Goal: Task Accomplishment & Management: Manage account settings

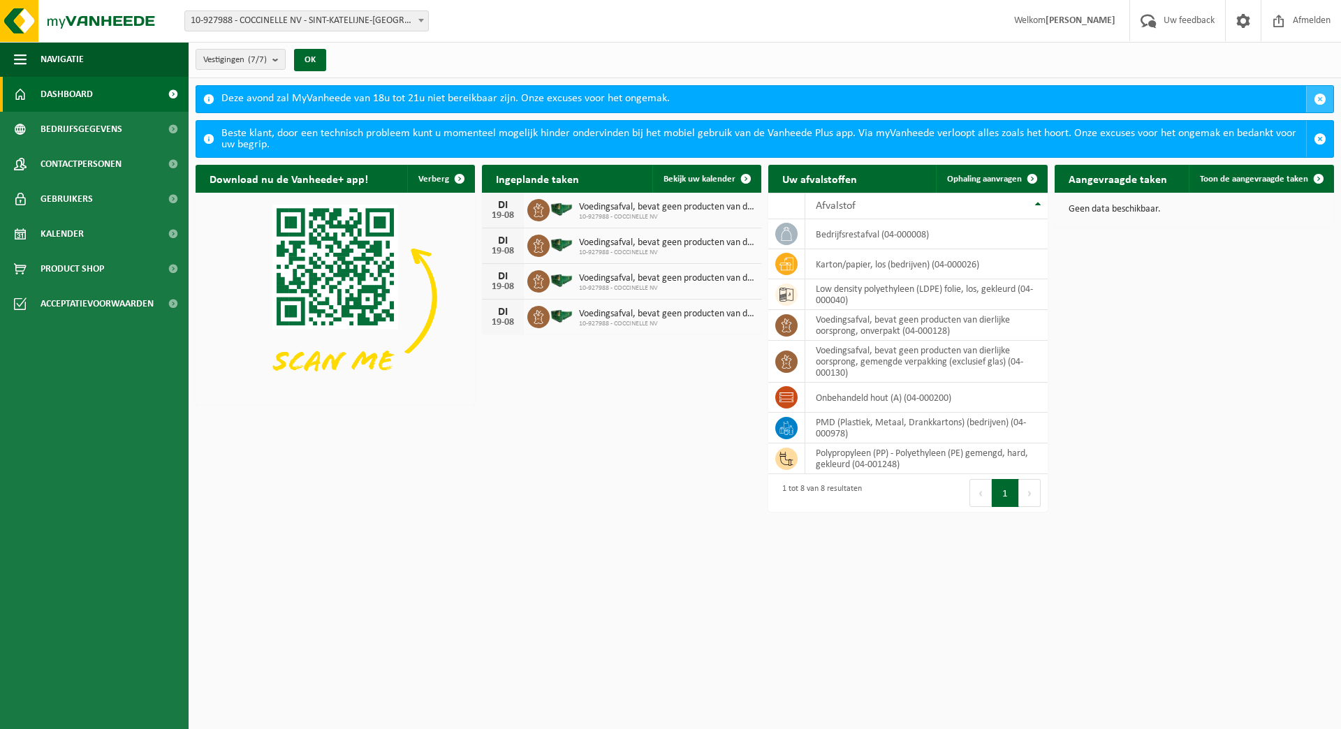
click at [1316, 96] on span "button" at bounding box center [1320, 99] width 13 height 13
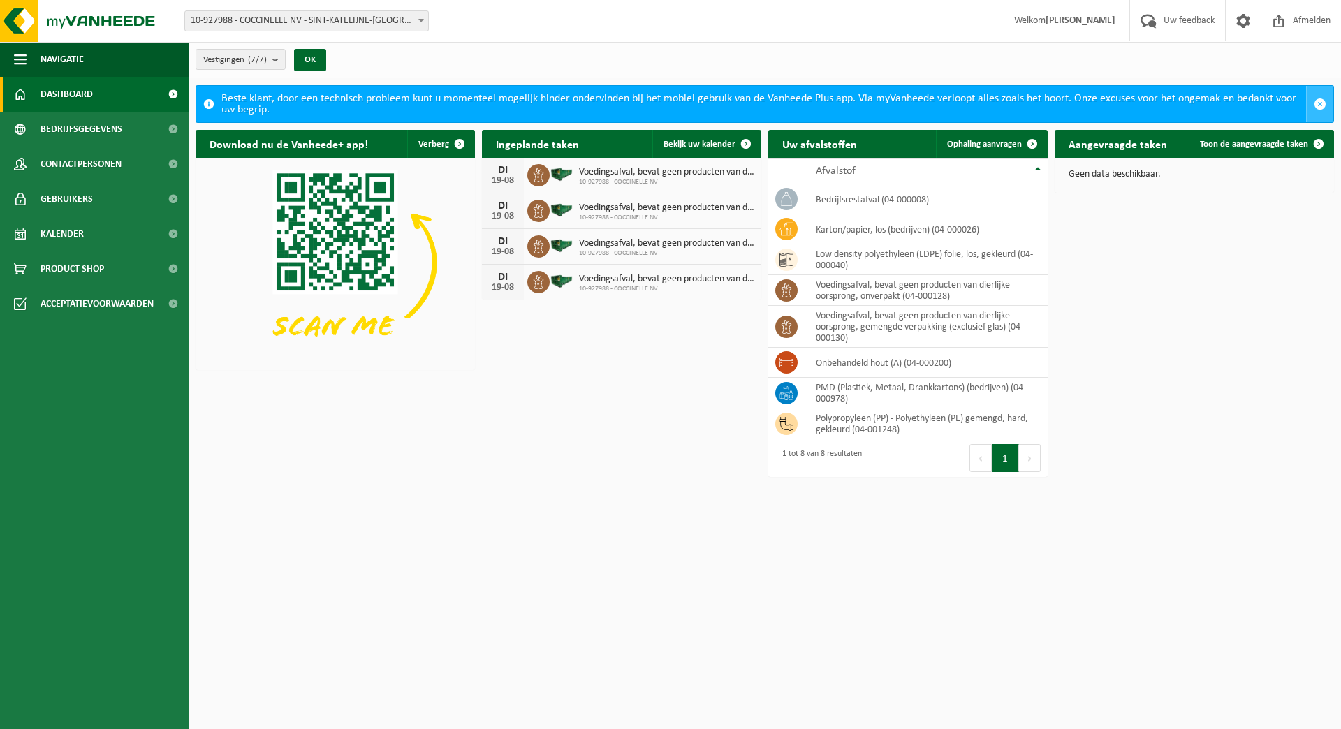
click at [1321, 99] on span "button" at bounding box center [1320, 104] width 13 height 13
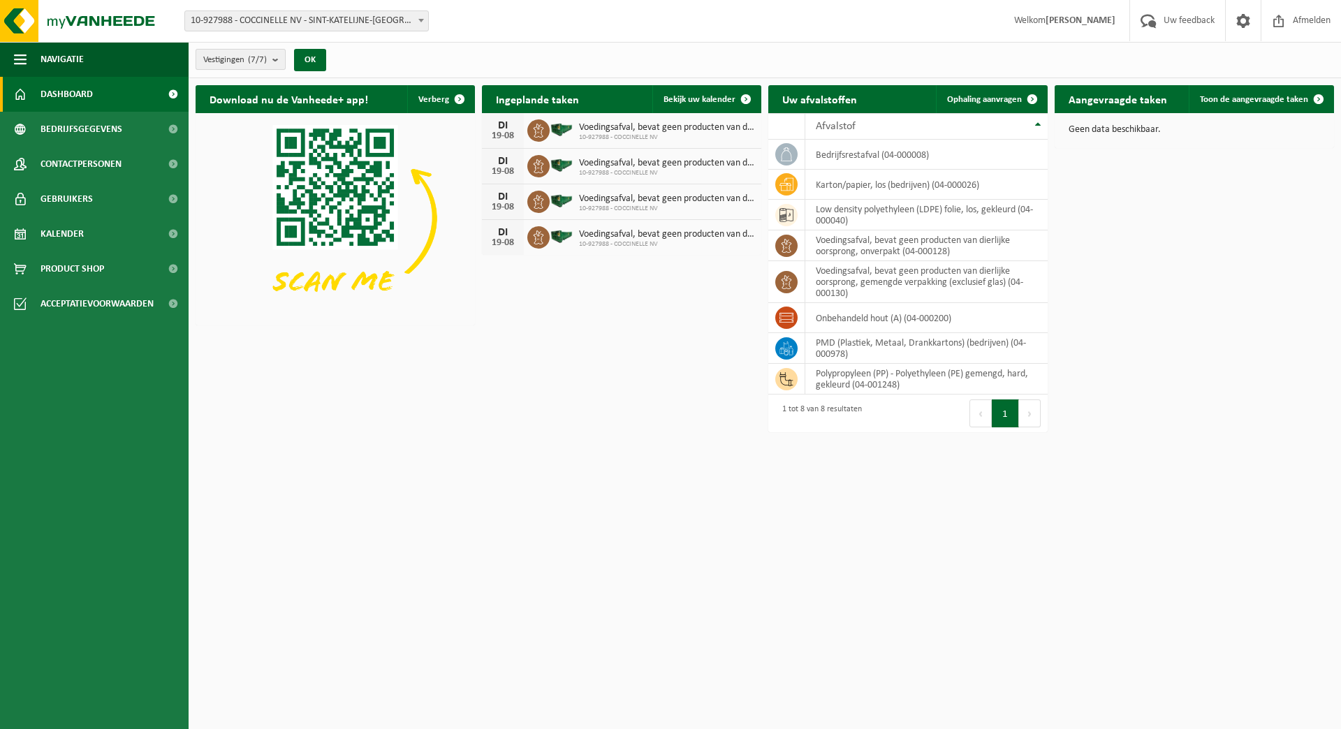
click at [277, 59] on b "submit" at bounding box center [278, 60] width 13 height 20
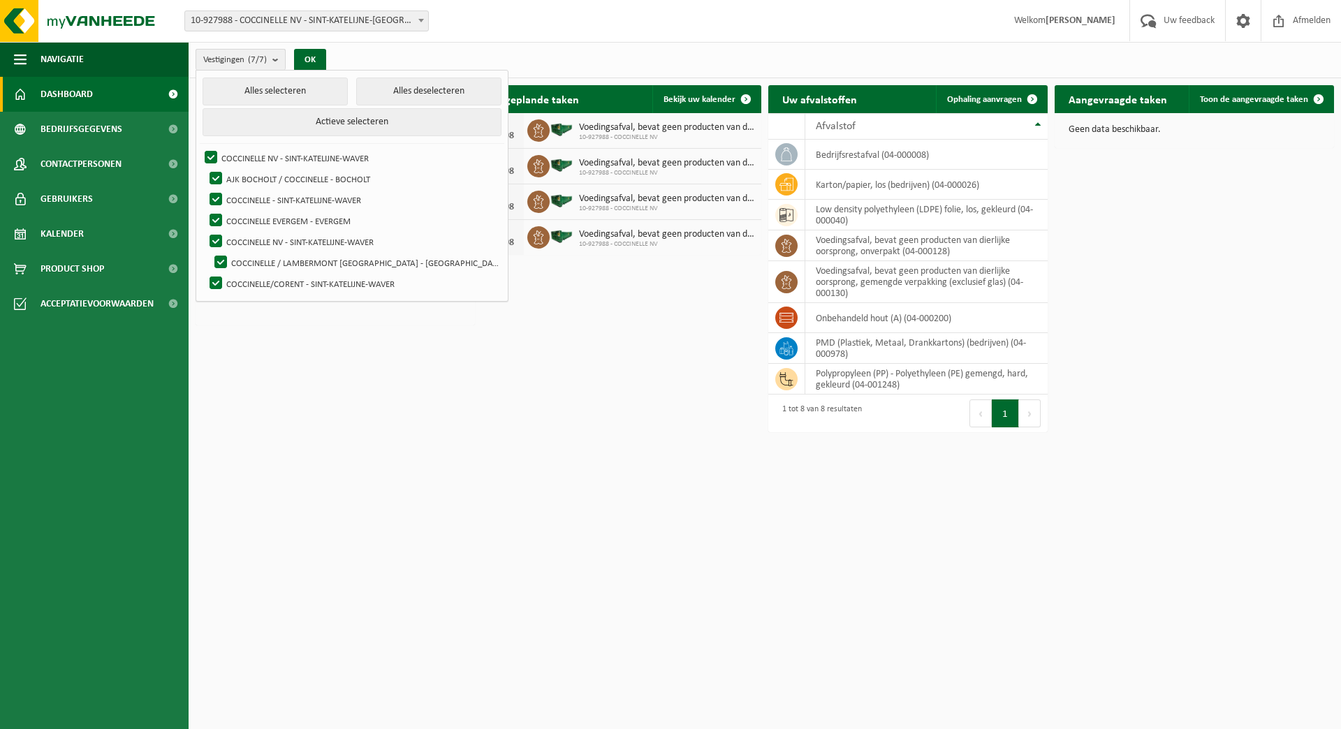
click at [277, 59] on b "submit" at bounding box center [278, 60] width 13 height 20
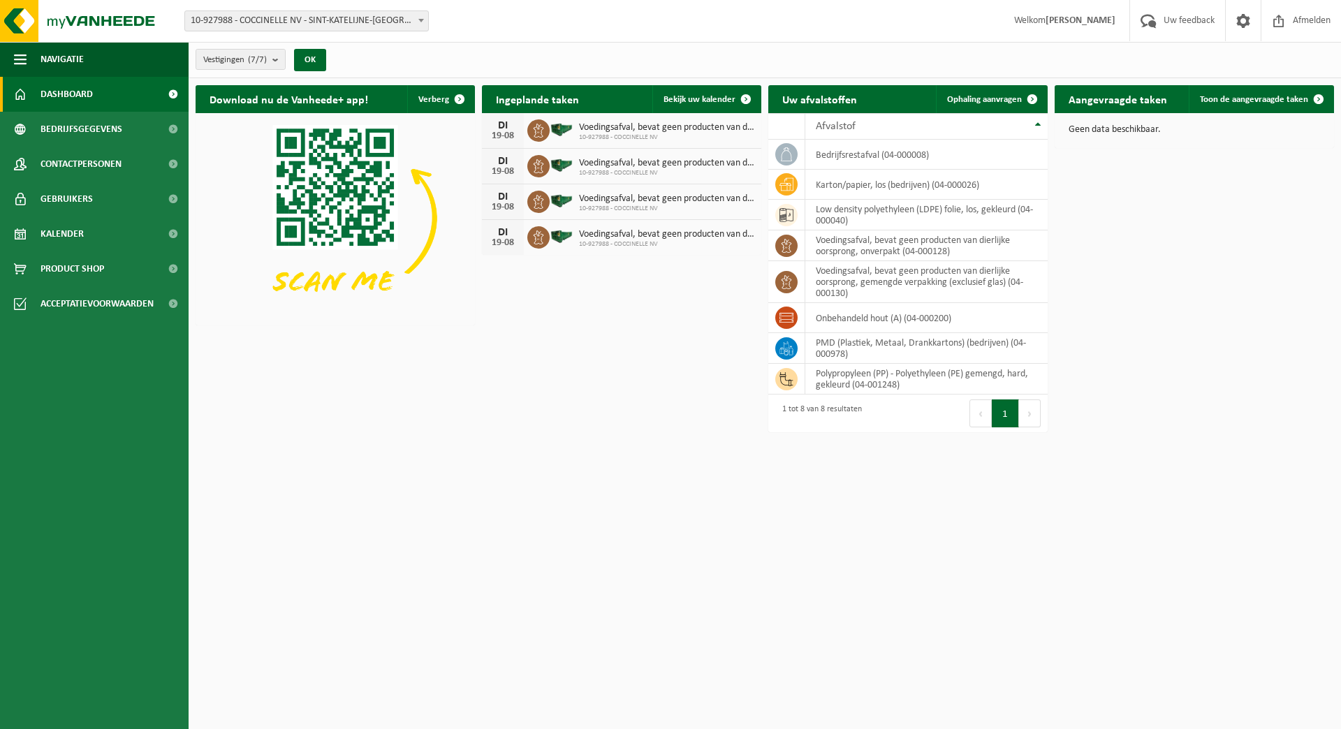
click at [174, 94] on span at bounding box center [172, 94] width 31 height 35
click at [1025, 96] on span at bounding box center [1032, 99] width 28 height 28
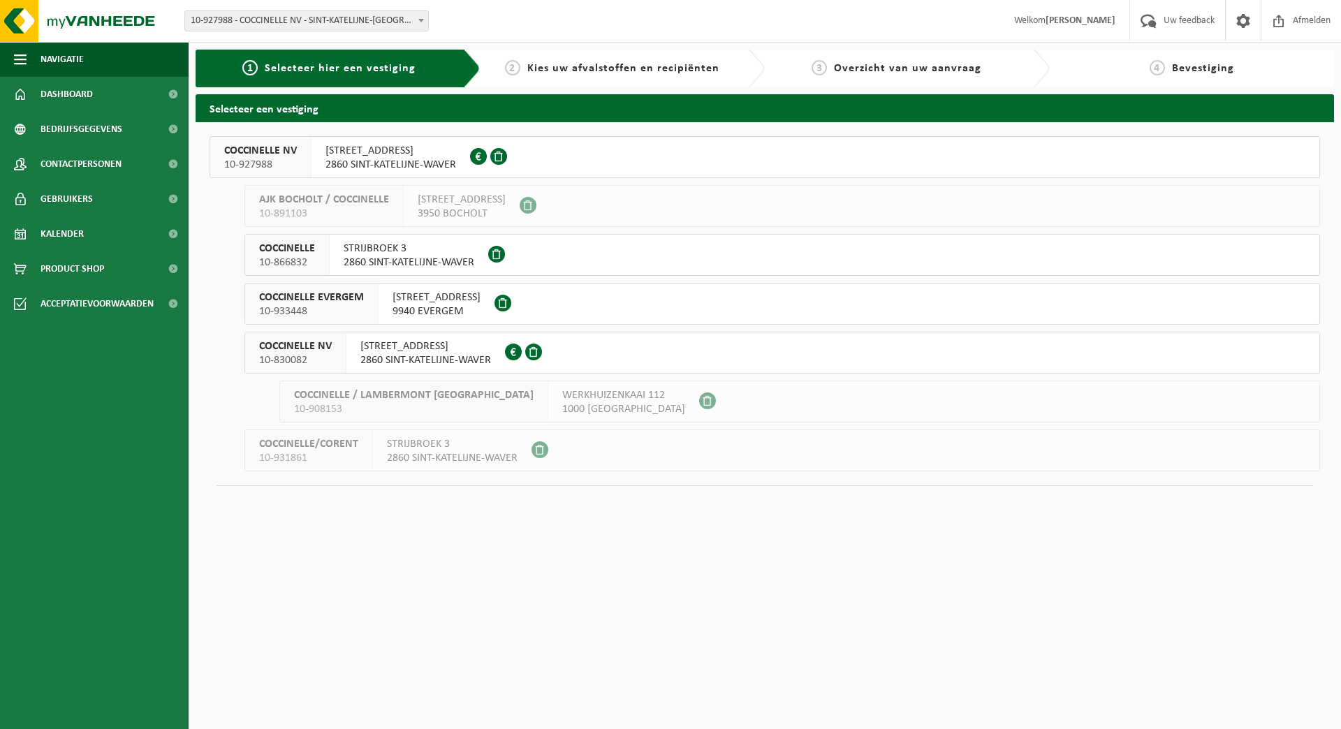
click at [387, 160] on span "2860 SINT-KATELIJNE-WAVER" at bounding box center [390, 165] width 131 height 14
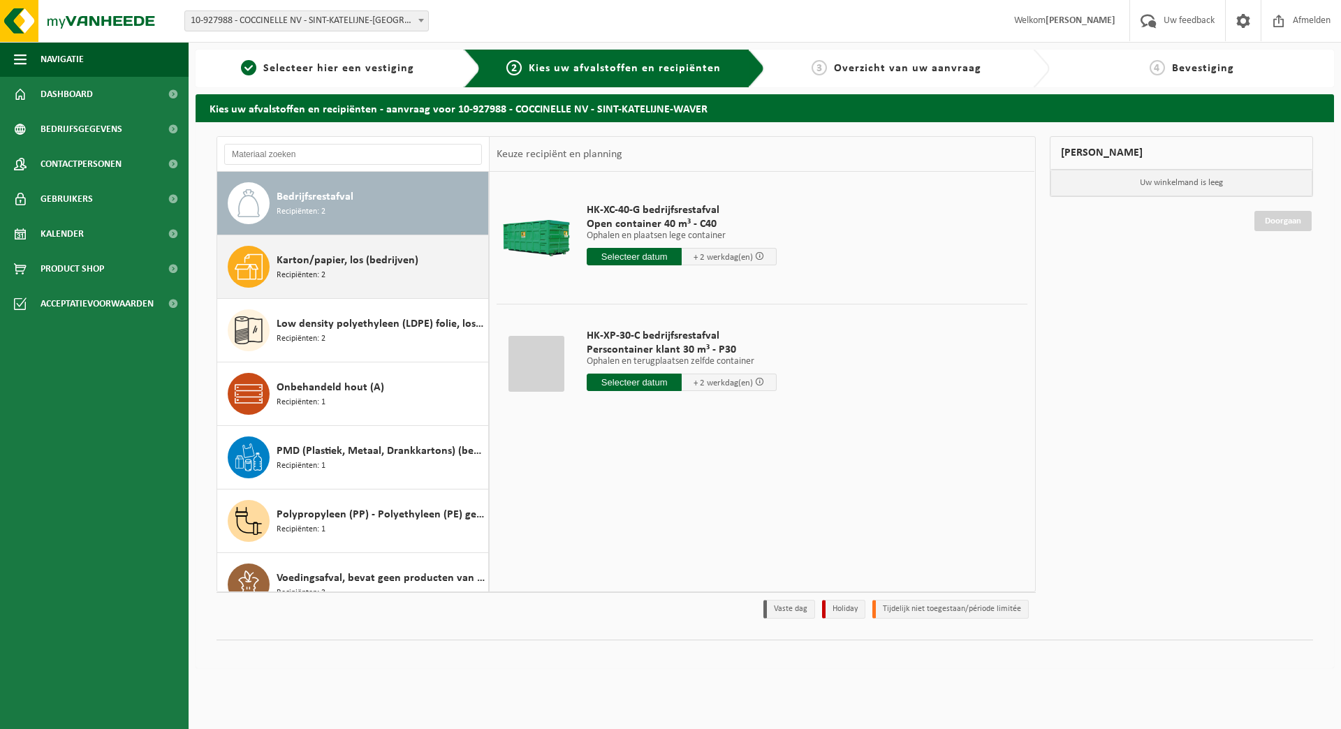
click at [354, 277] on div "Karton/papier, los (bedrijven) Recipiënten: 2" at bounding box center [381, 267] width 208 height 42
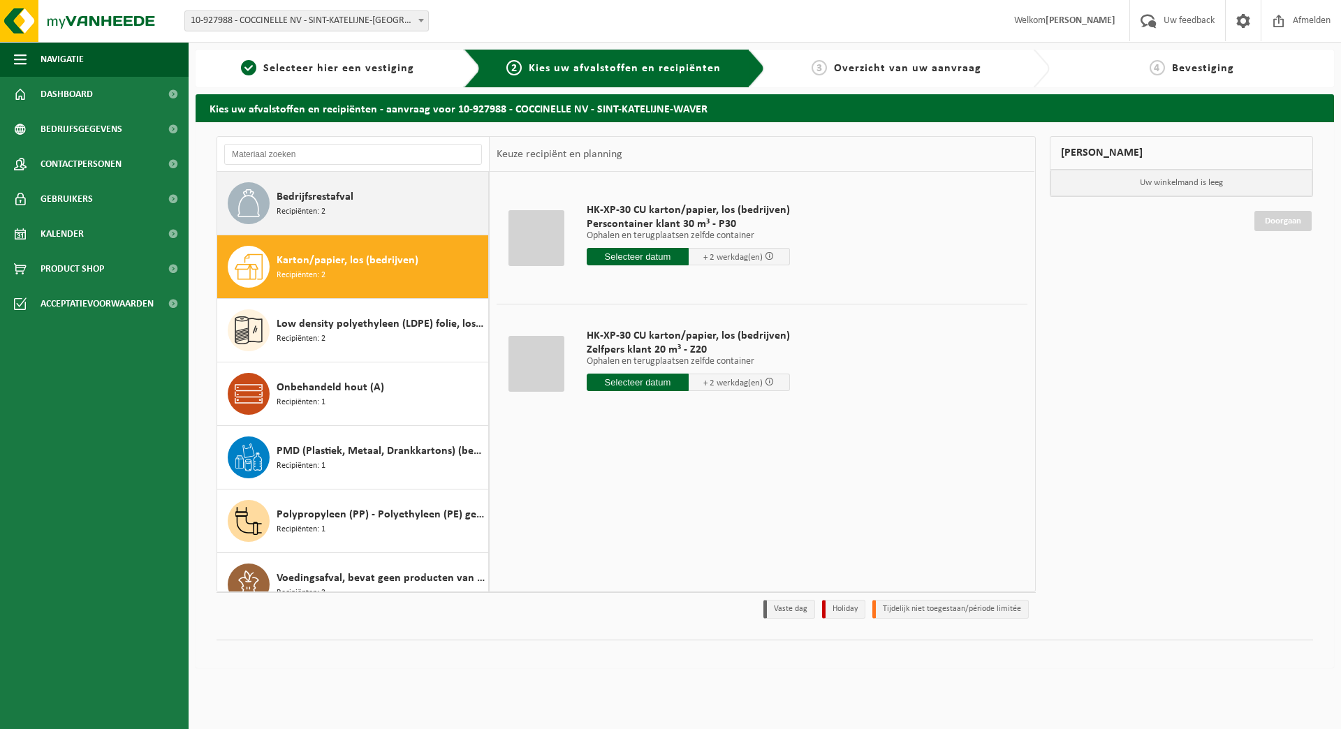
click at [353, 202] on div "Bedrijfsrestafval Recipiënten: 2" at bounding box center [381, 203] width 208 height 42
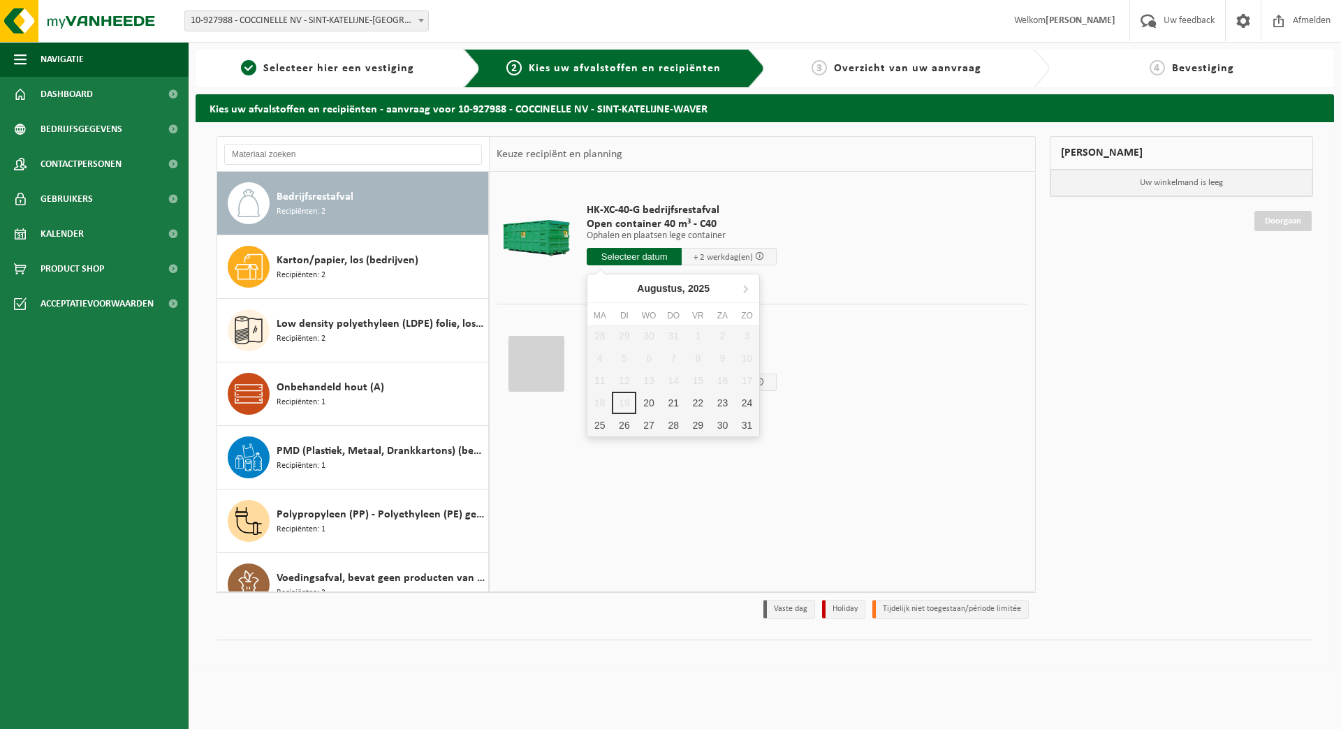
click at [659, 257] on input "text" at bounding box center [634, 256] width 95 height 17
click at [652, 404] on div "20" at bounding box center [648, 403] width 24 height 22
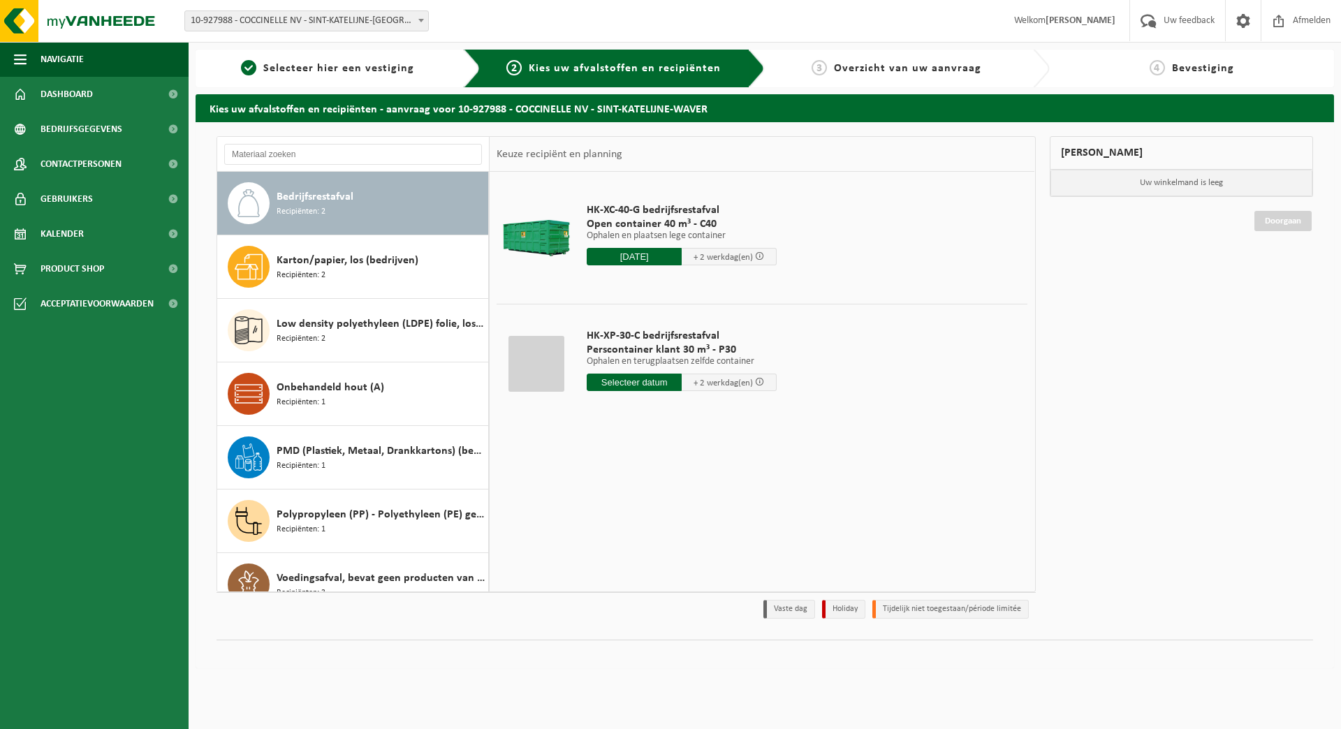
type input "Van 2025-08-20"
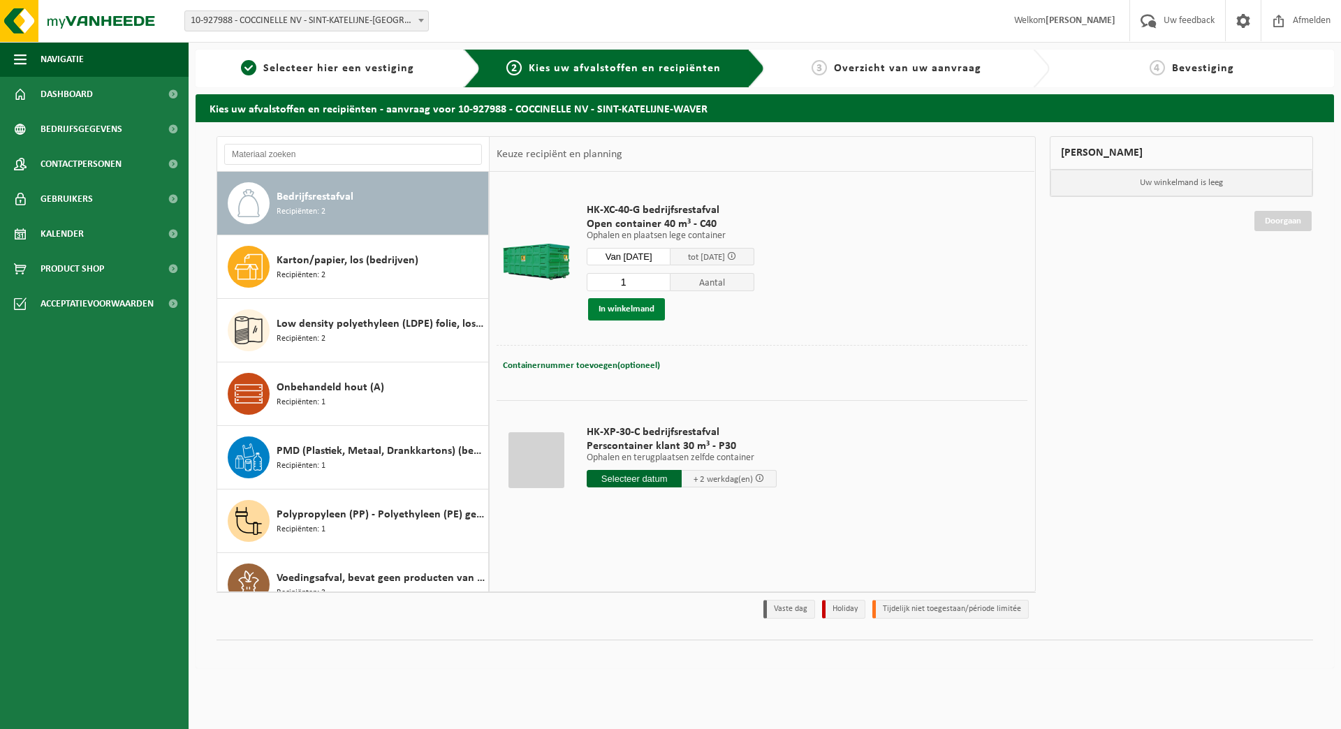
click at [647, 310] on button "In winkelmand" at bounding box center [626, 309] width 77 height 22
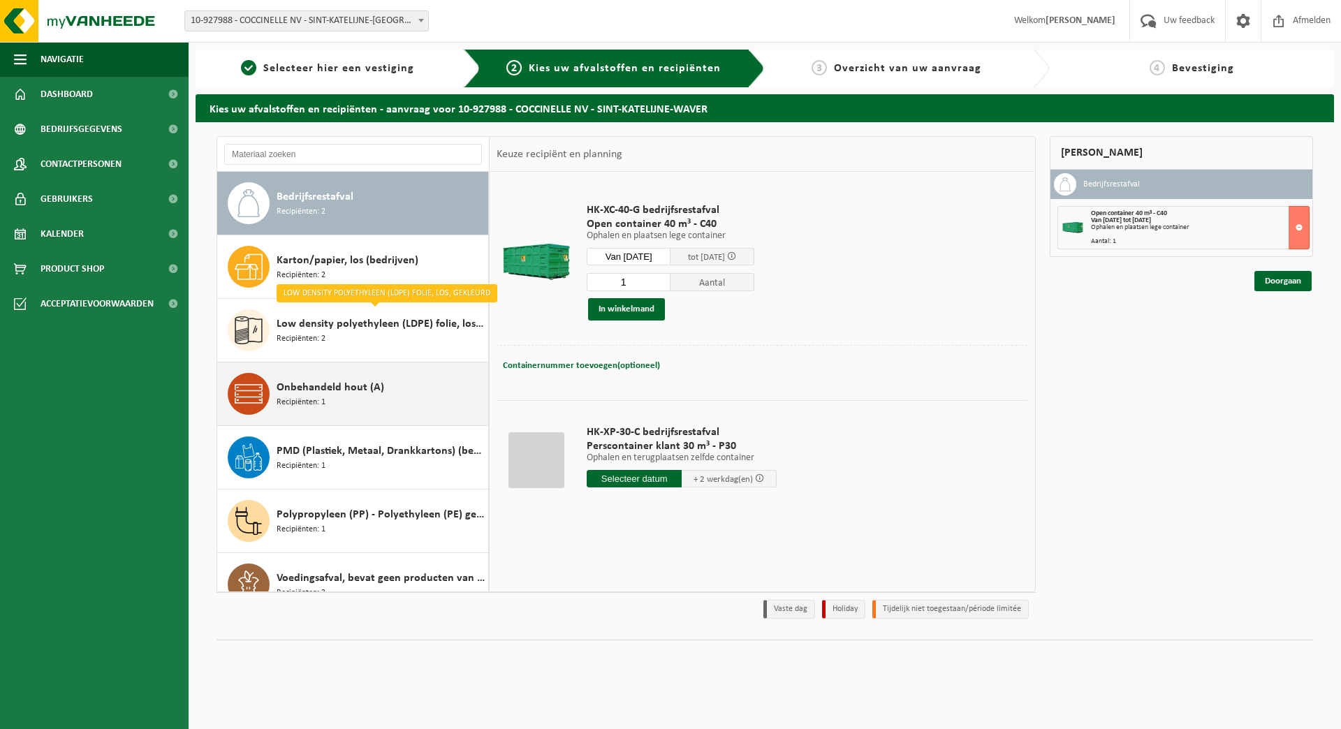
scroll to position [88, 0]
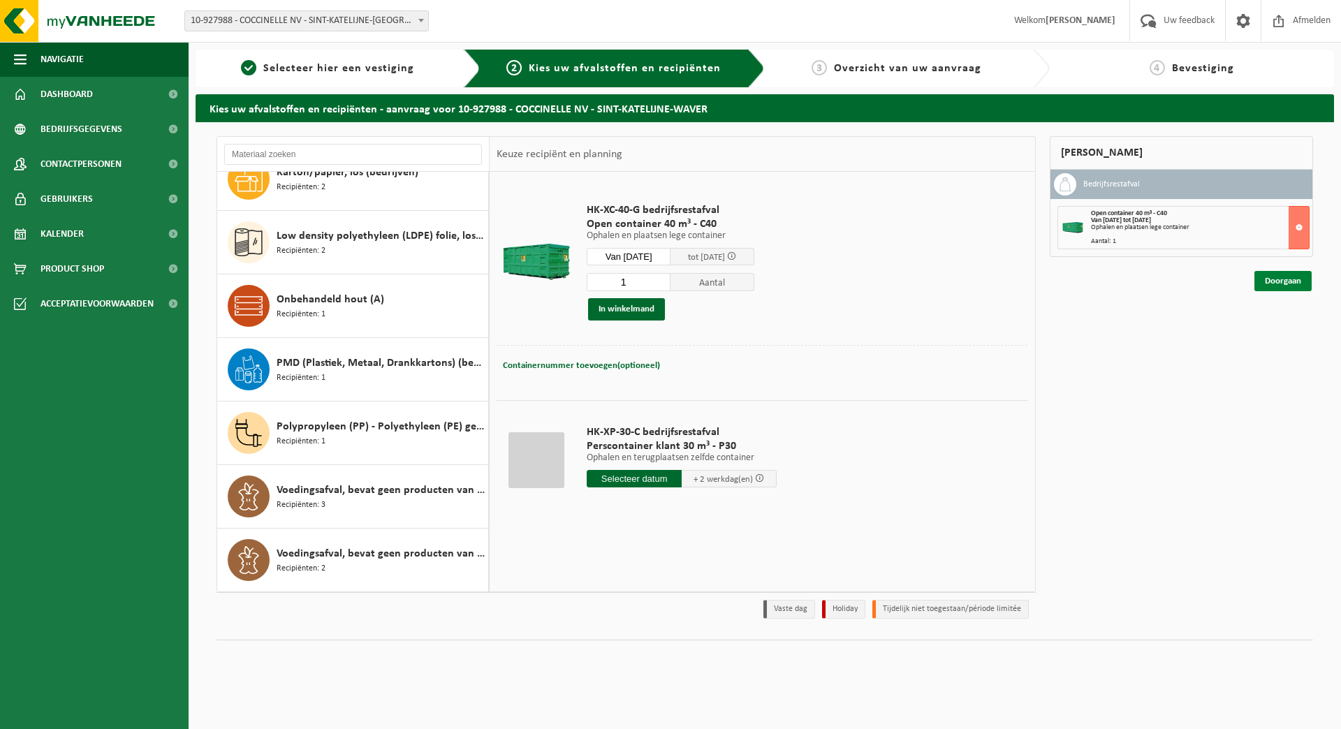
click at [1280, 281] on link "Doorgaan" at bounding box center [1282, 281] width 57 height 20
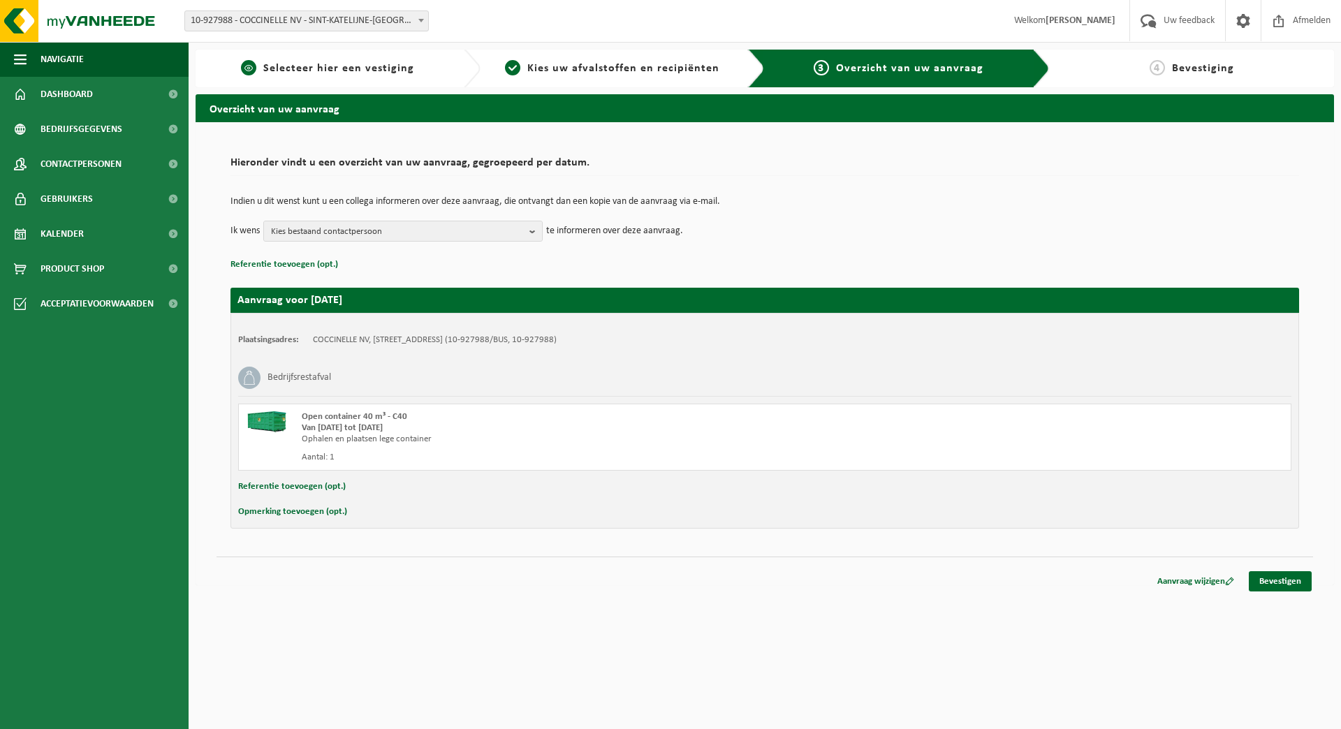
click at [413, 66] on span "Selecteer hier een vestiging" at bounding box center [338, 68] width 151 height 11
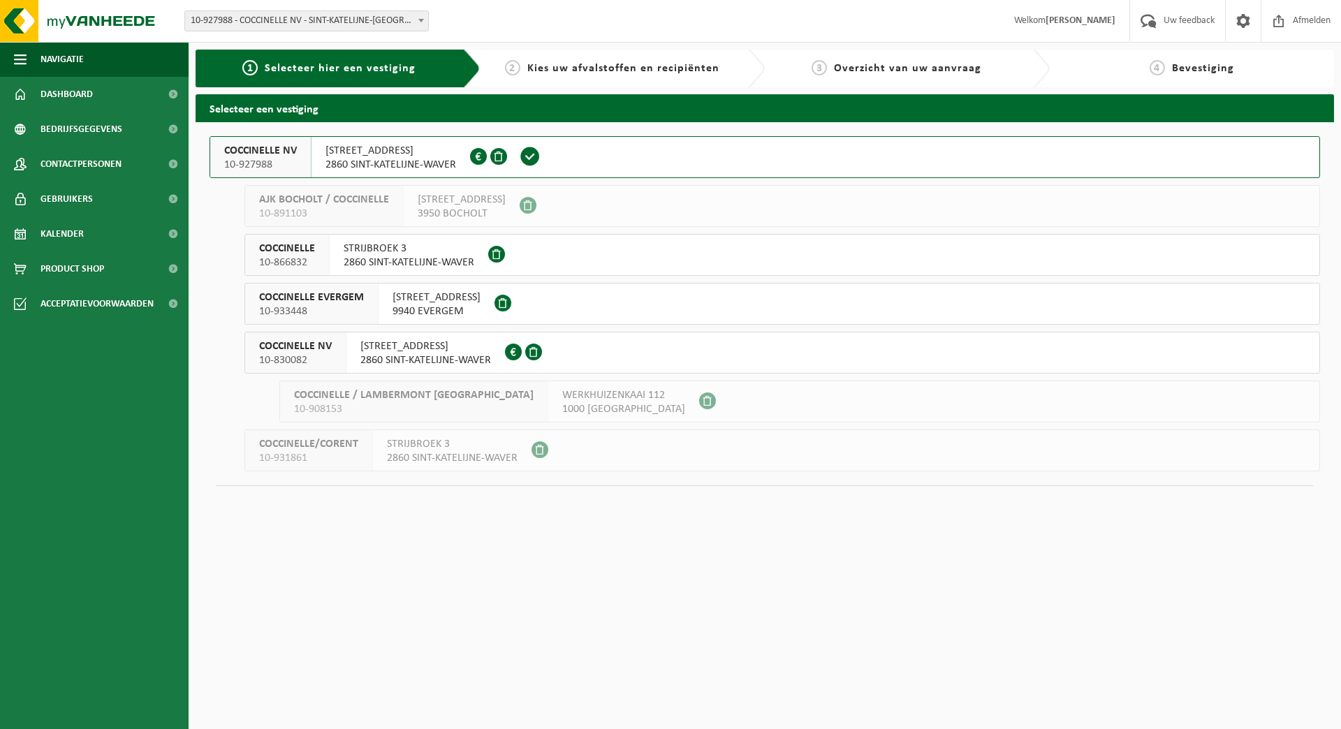
click at [986, 67] on div "3 Overzicht van uw aanvraag" at bounding box center [897, 68] width 250 height 17
click at [875, 67] on span "Overzicht van uw aanvraag" at bounding box center [907, 68] width 147 height 11
click at [703, 63] on span "Kies uw afvalstoffen en recipiënten" at bounding box center [623, 68] width 192 height 11
click at [1187, 63] on span "Bevestiging" at bounding box center [1203, 68] width 62 height 11
click at [537, 156] on span at bounding box center [530, 156] width 21 height 21
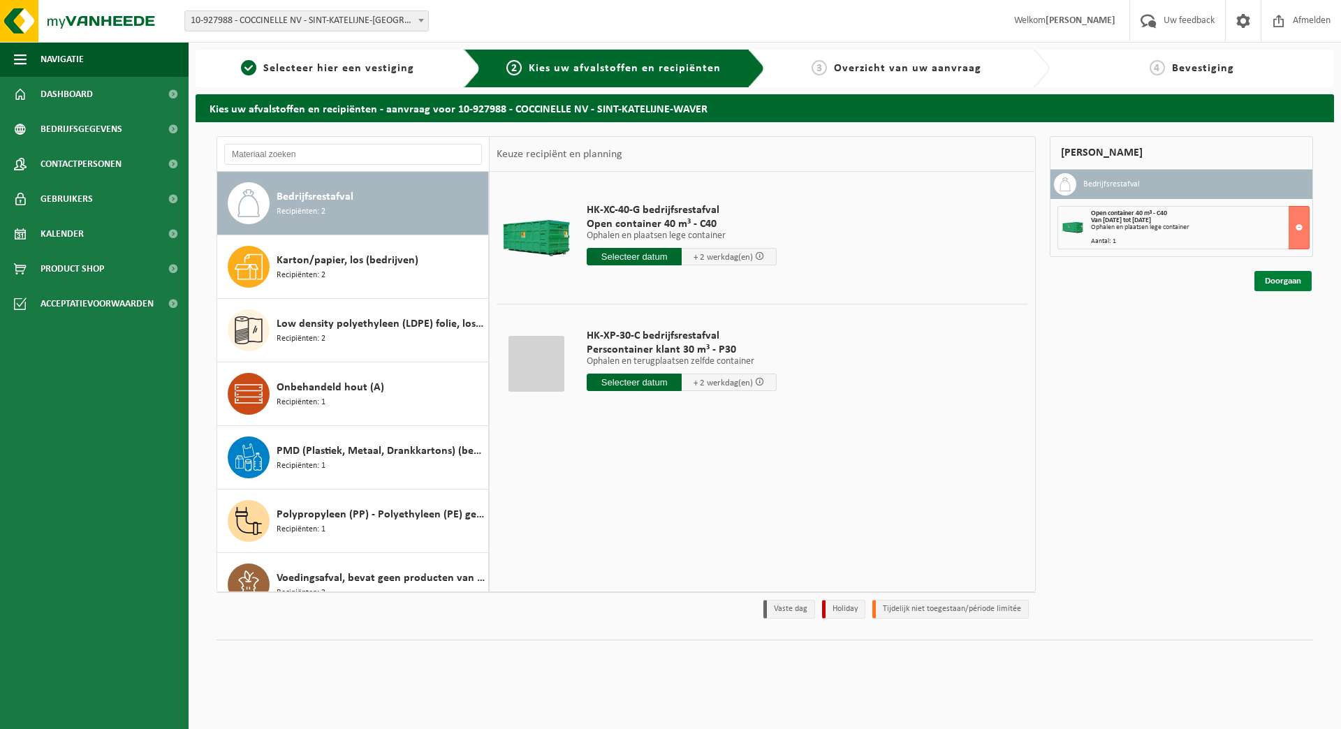
click at [1290, 284] on link "Doorgaan" at bounding box center [1282, 281] width 57 height 20
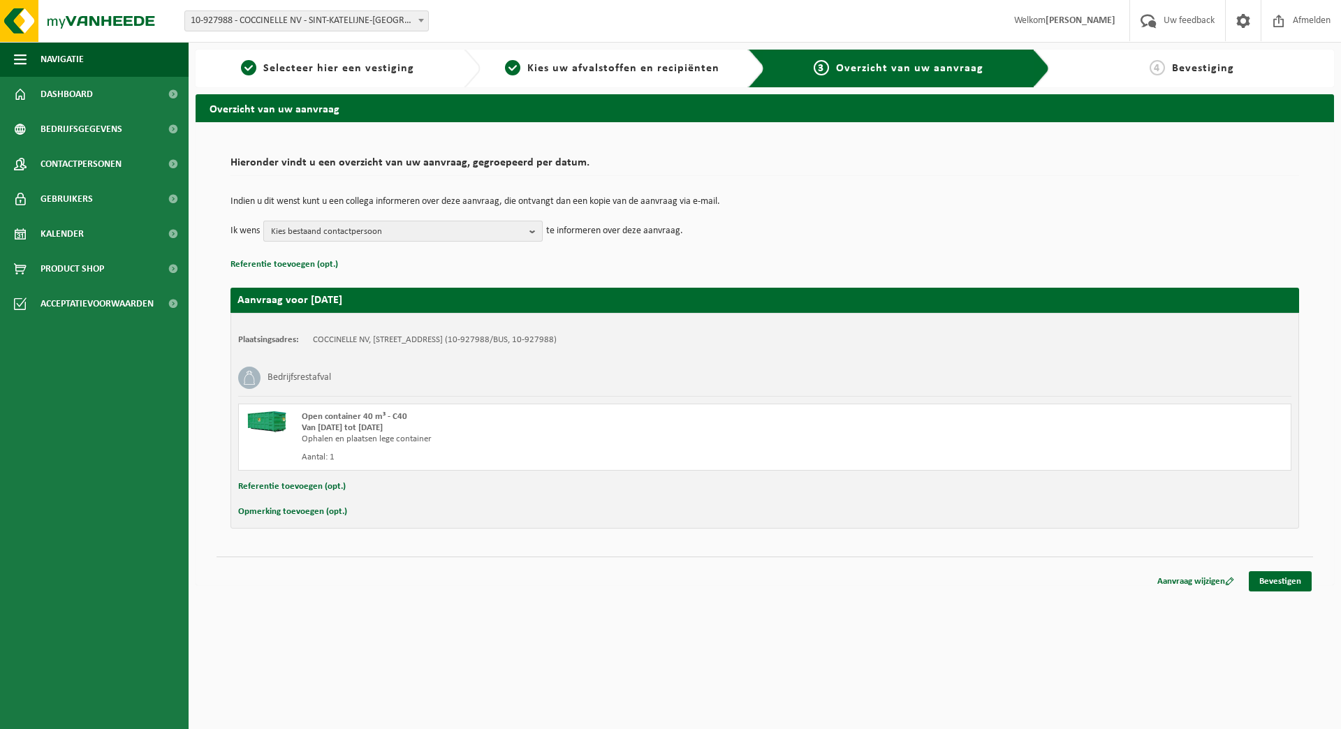
click at [533, 230] on b "button" at bounding box center [535, 231] width 13 height 20
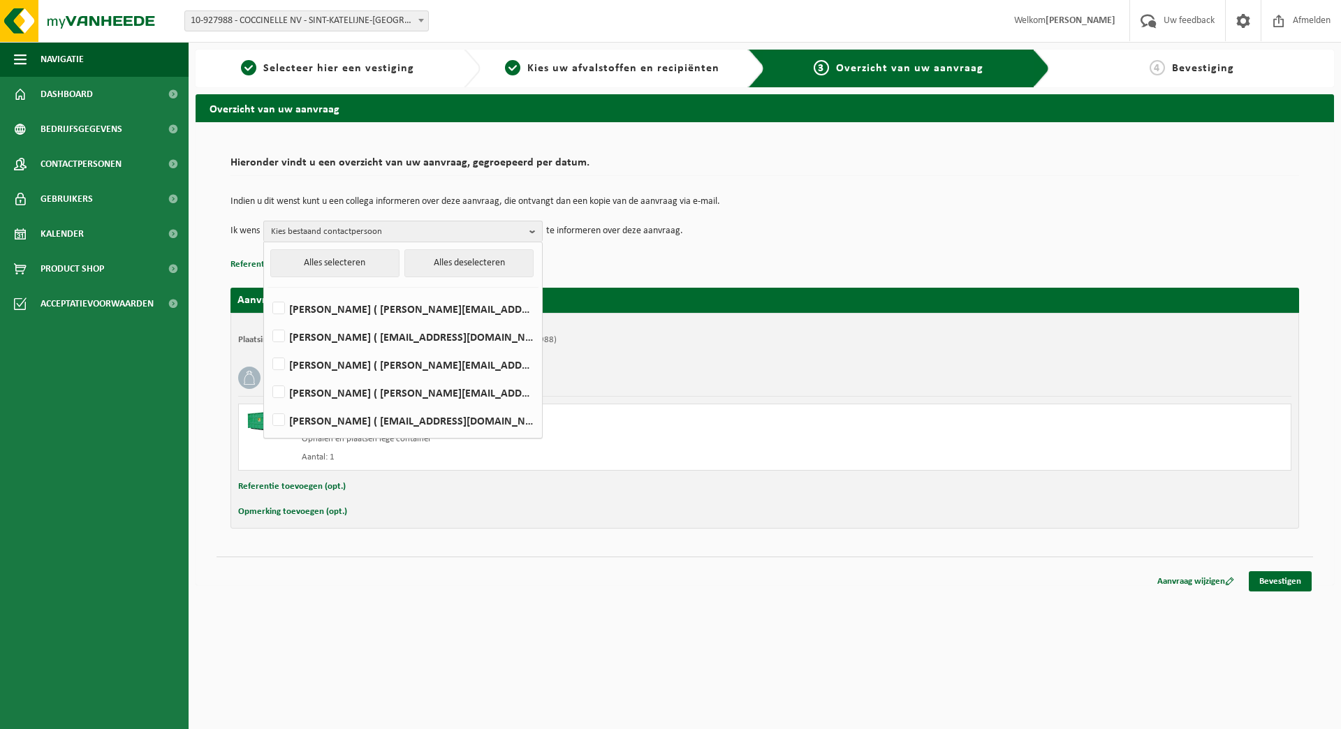
click at [822, 198] on p "Indien u dit wenst kunt u een collega informeren over deze aanvraag, die ontvan…" at bounding box center [764, 202] width 1068 height 10
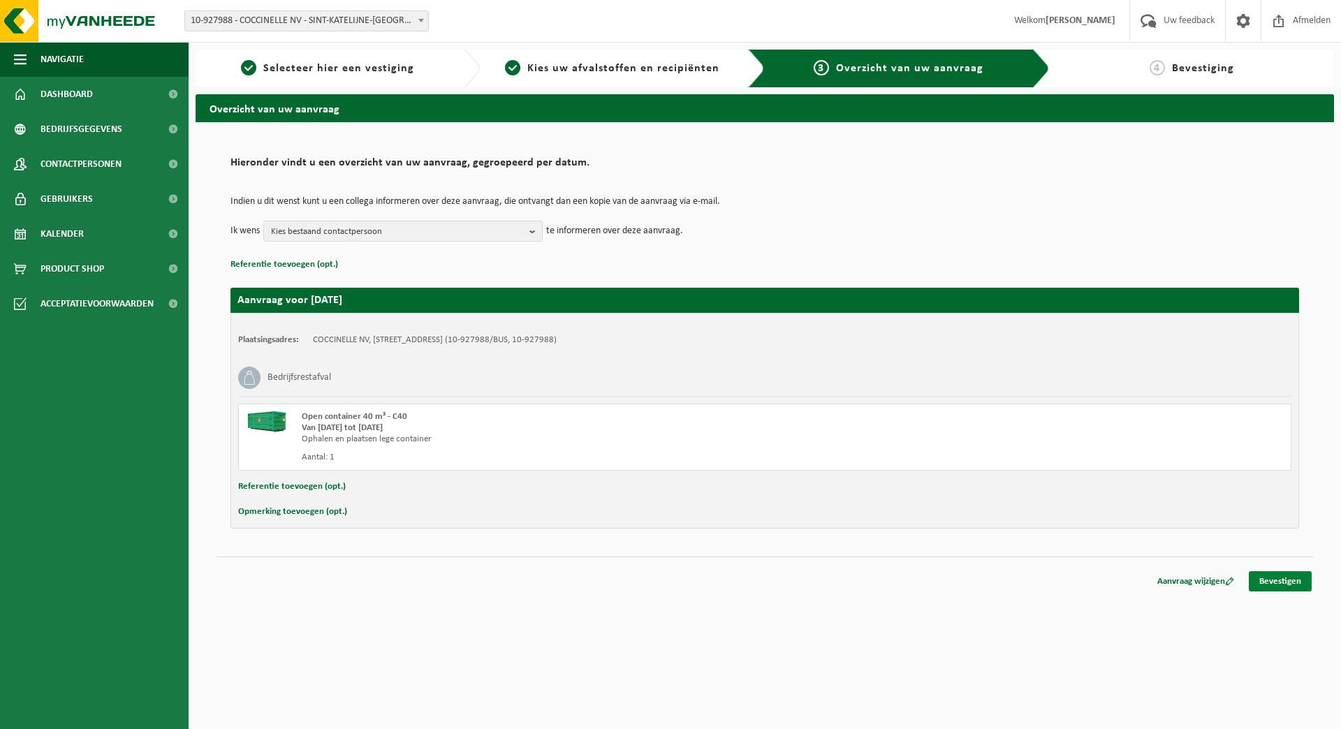
click at [1288, 578] on link "Bevestigen" at bounding box center [1280, 581] width 63 height 20
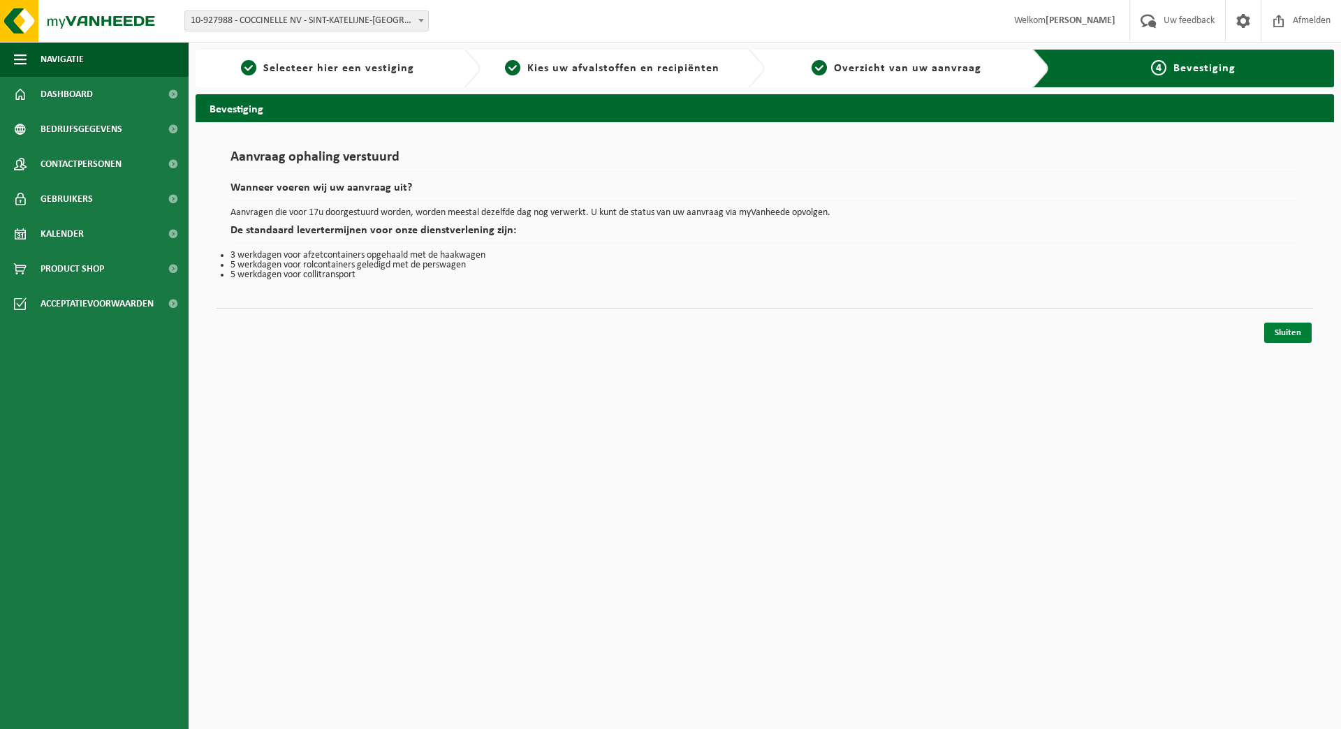
click at [1282, 333] on link "Sluiten" at bounding box center [1287, 333] width 47 height 20
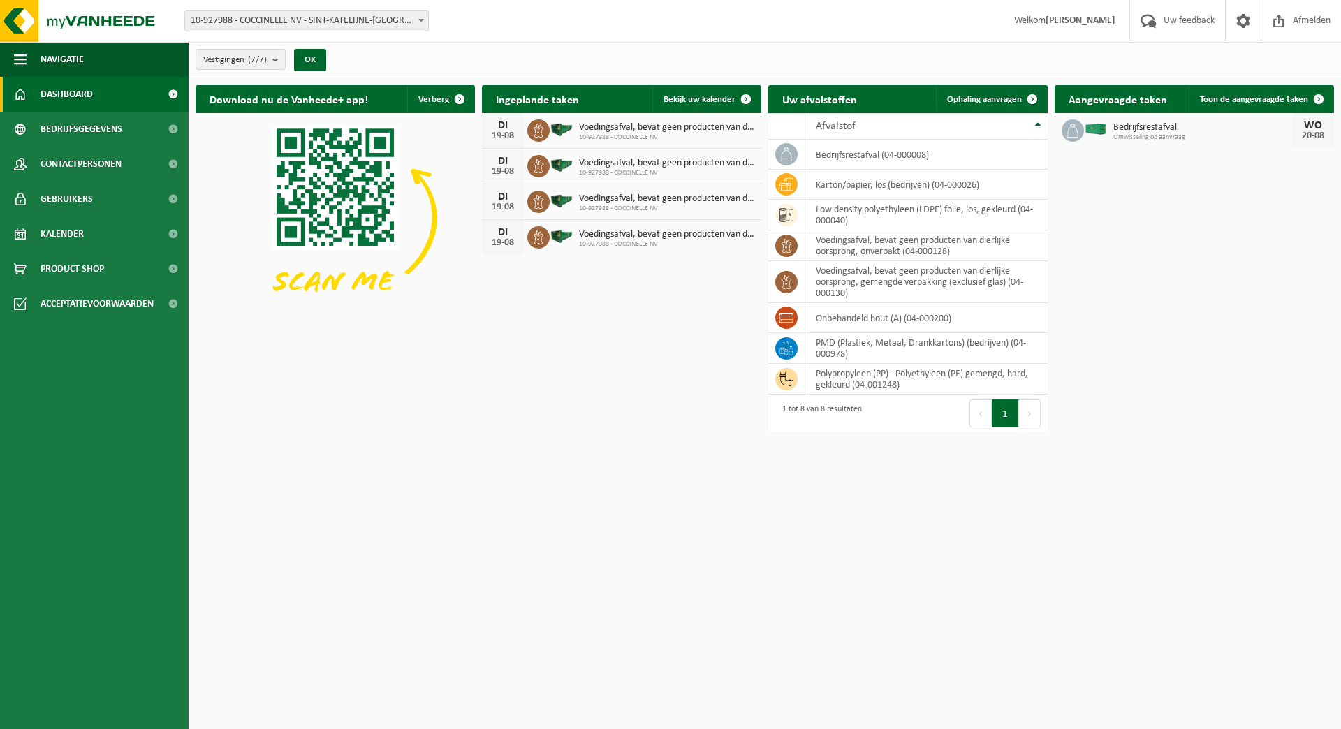
click at [588, 95] on h2 "Ingeplande taken" at bounding box center [537, 98] width 111 height 27
click at [696, 101] on span "Bekijk uw kalender" at bounding box center [699, 99] width 72 height 9
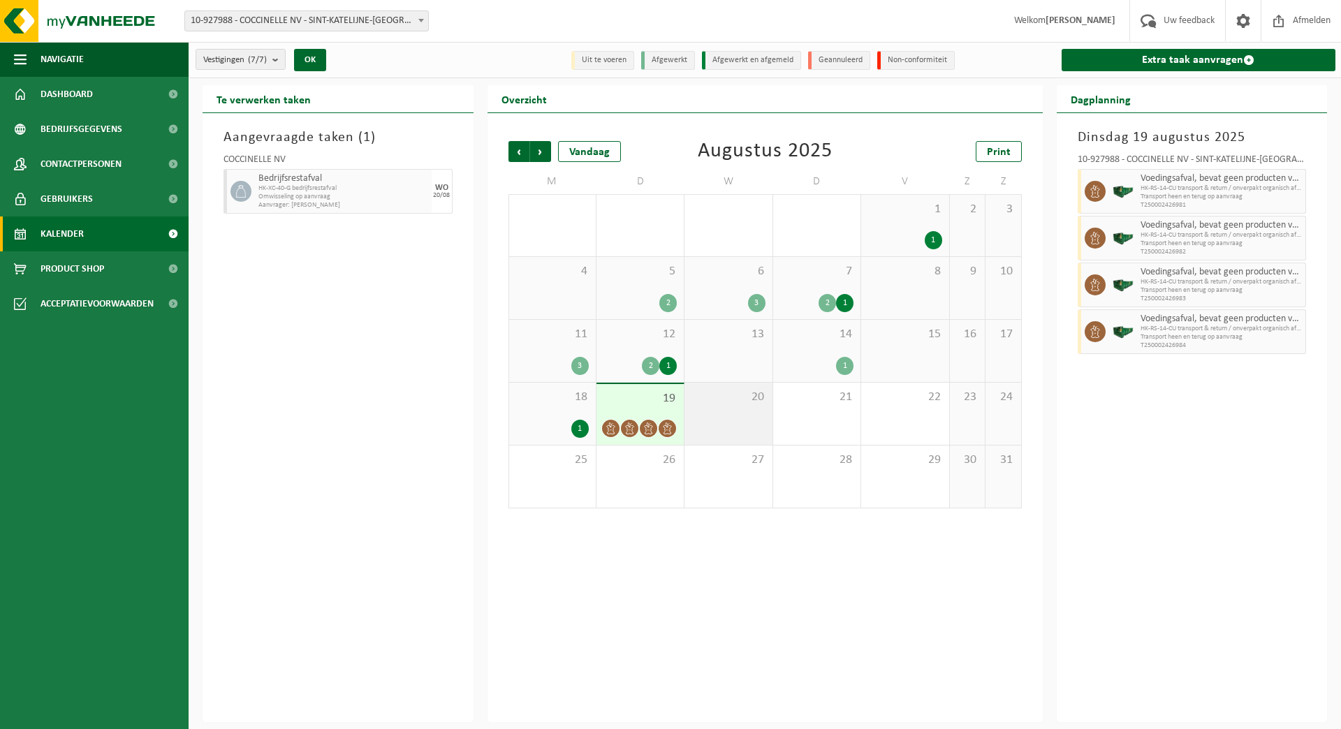
click at [730, 411] on div "20" at bounding box center [727, 414] width 87 height 62
